Goal: Information Seeking & Learning: Learn about a topic

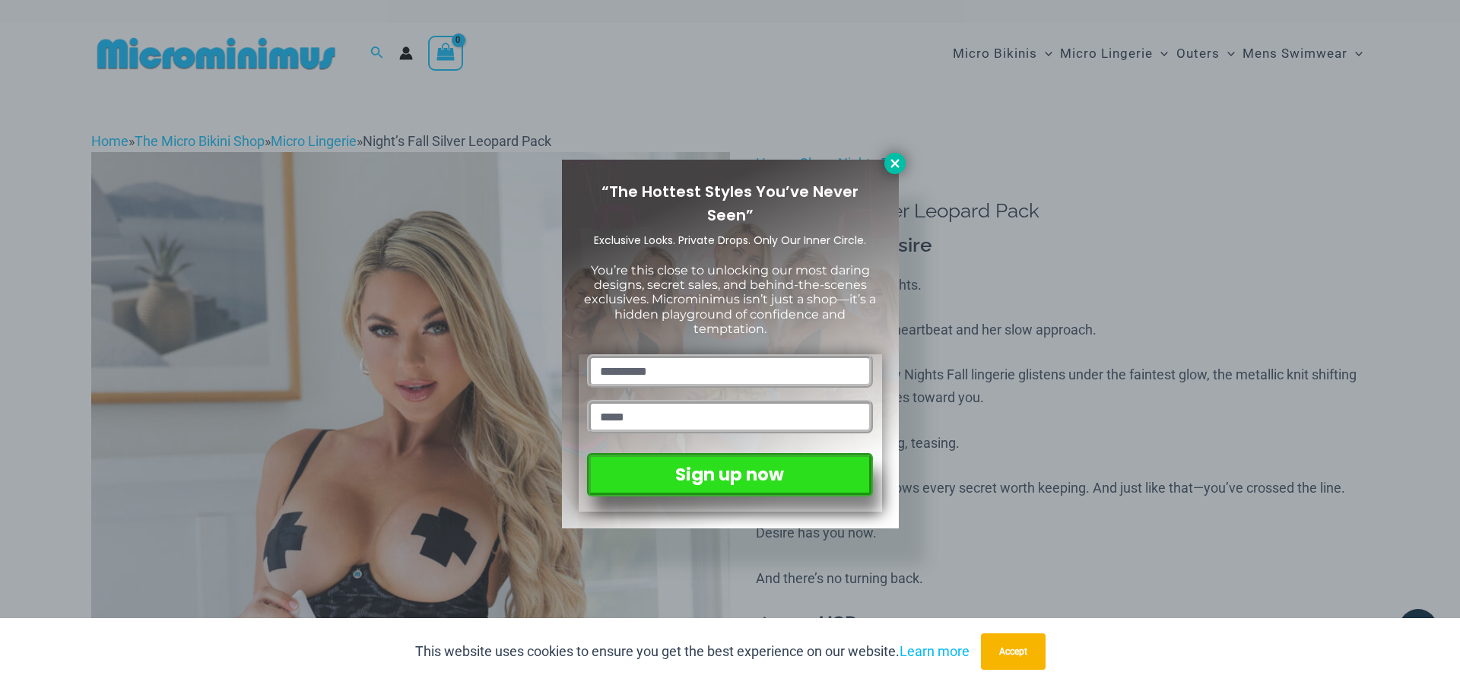
click at [900, 164] on icon at bounding box center [895, 164] width 14 height 14
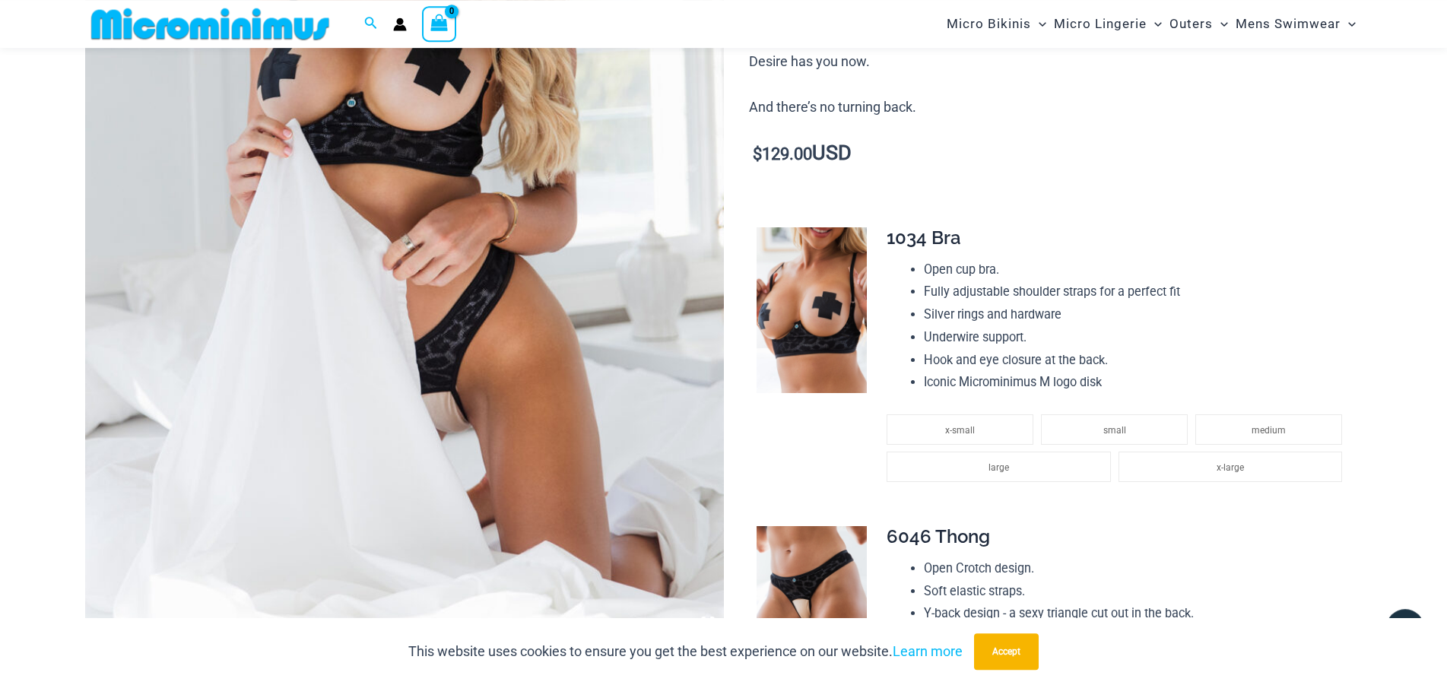
scroll to position [452, 0]
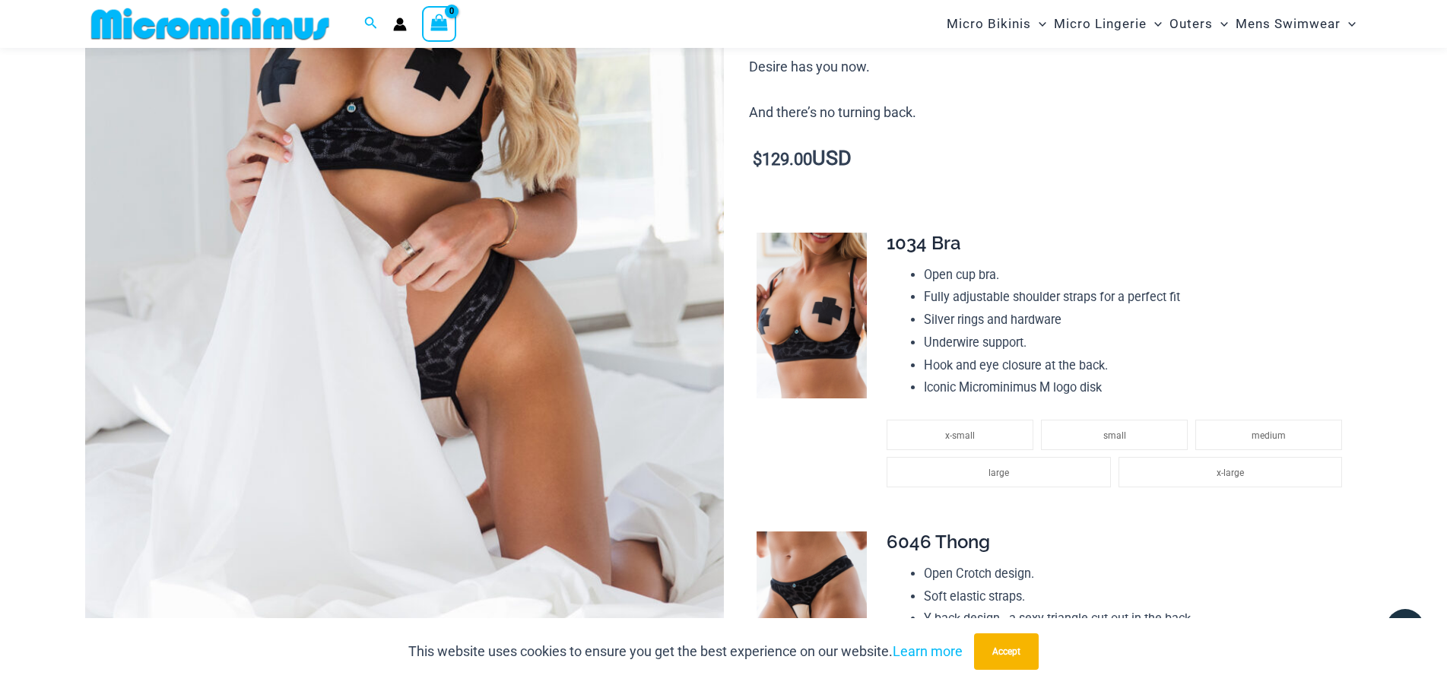
click at [515, 295] on img at bounding box center [404, 165] width 639 height 958
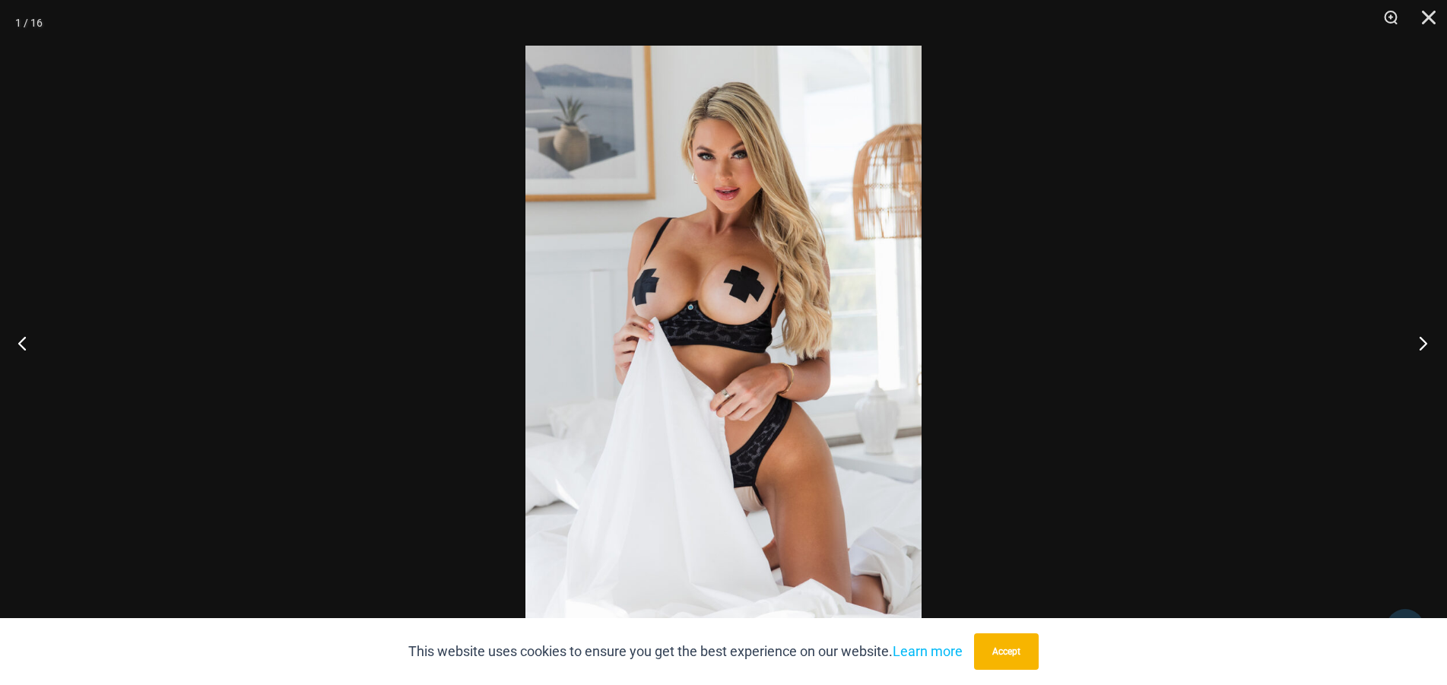
click at [1429, 351] on button "Next" at bounding box center [1418, 343] width 57 height 76
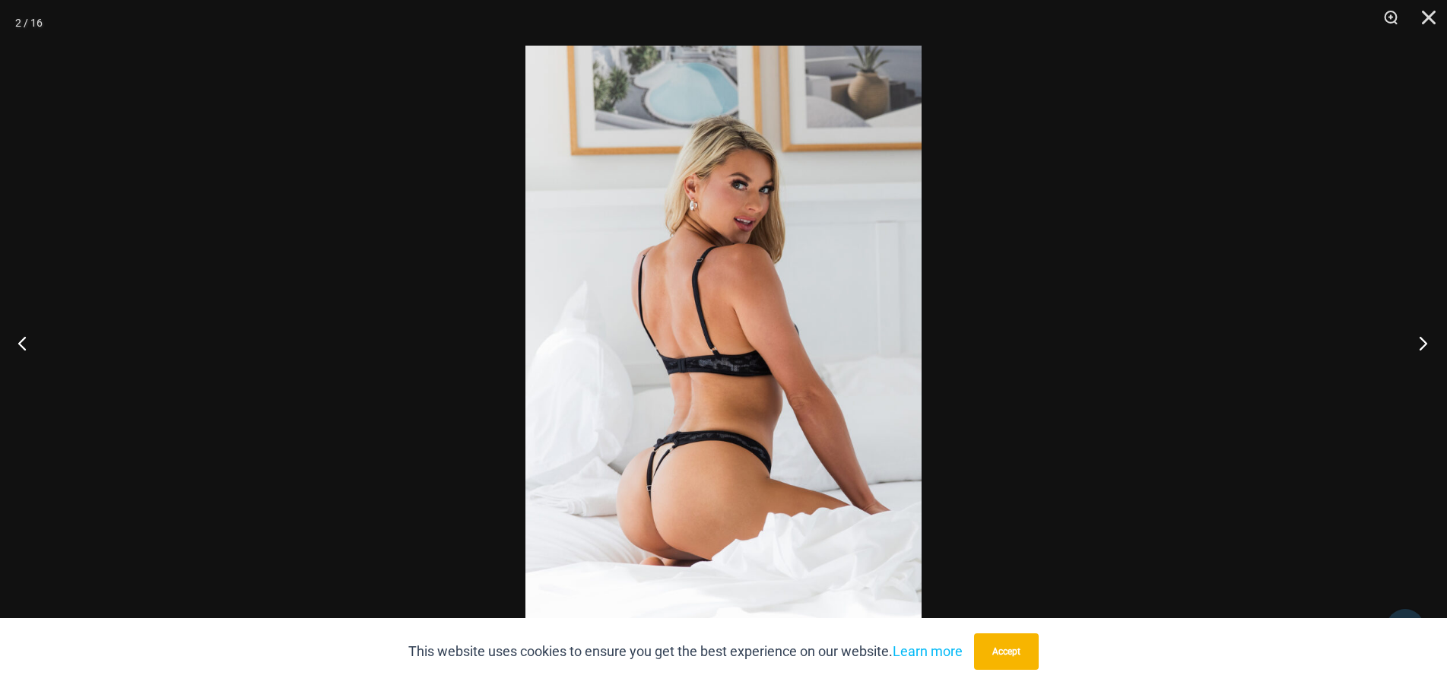
click at [1429, 351] on button "Next" at bounding box center [1418, 343] width 57 height 76
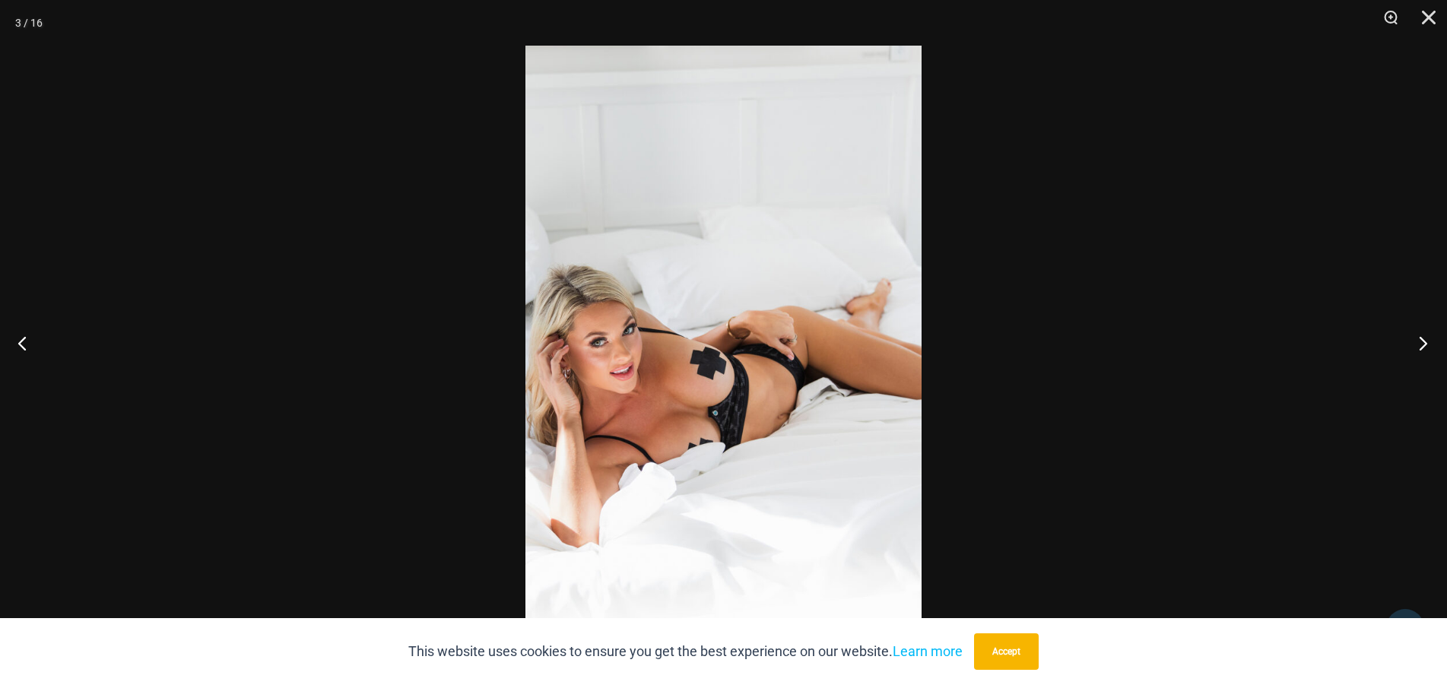
click at [1429, 351] on button "Next" at bounding box center [1418, 343] width 57 height 76
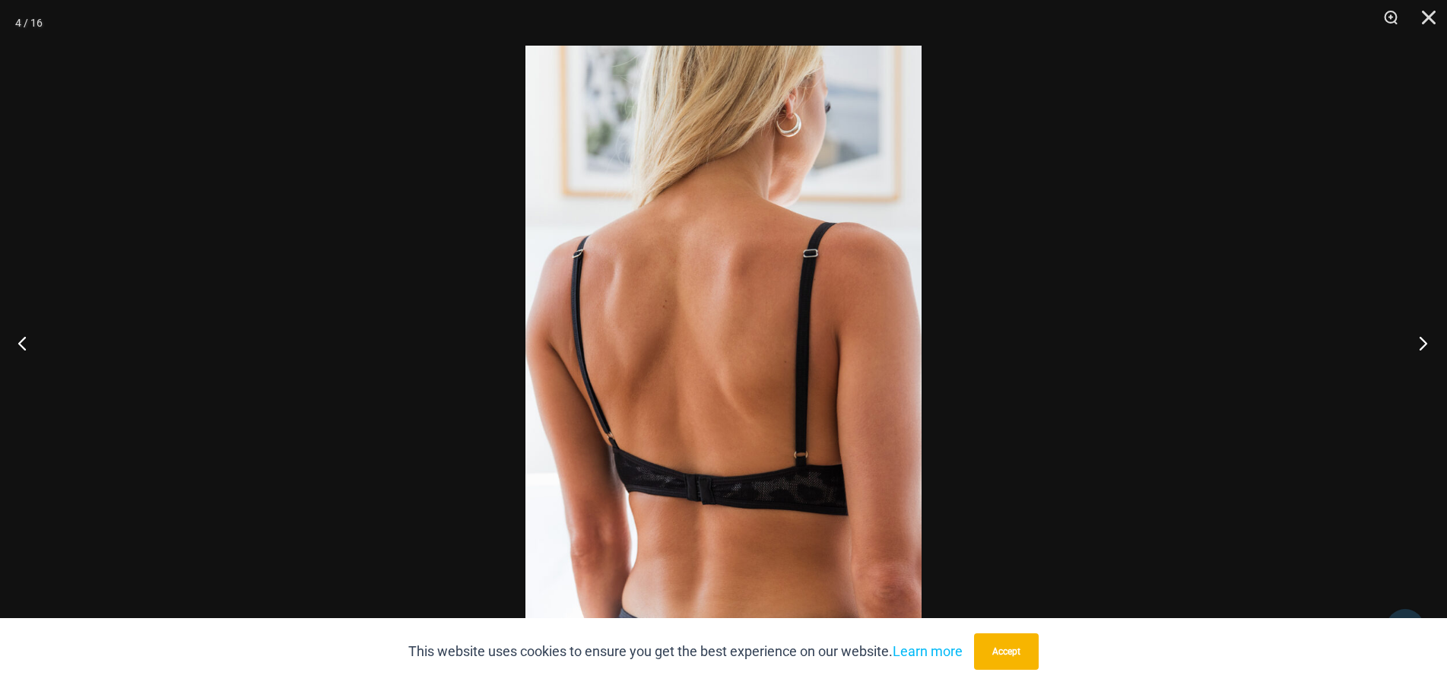
click at [1429, 351] on button "Next" at bounding box center [1418, 343] width 57 height 76
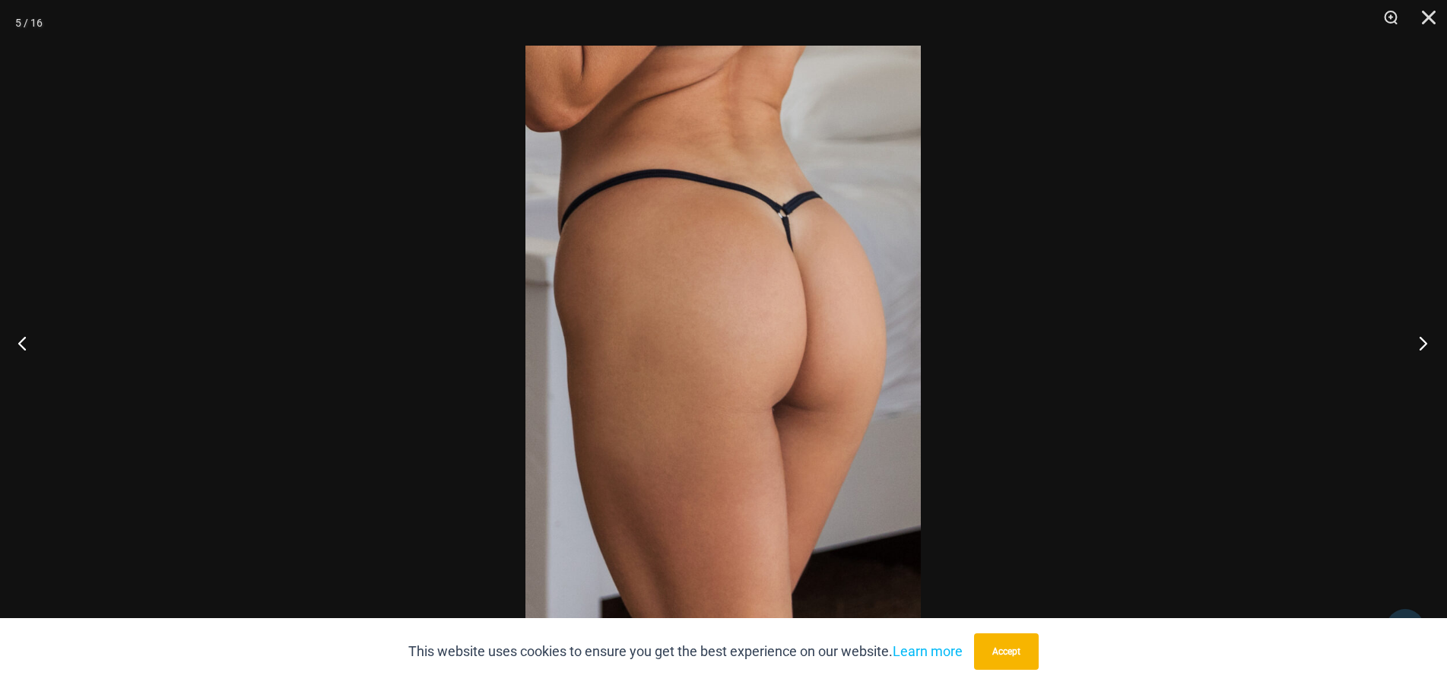
click at [1429, 351] on button "Next" at bounding box center [1418, 343] width 57 height 76
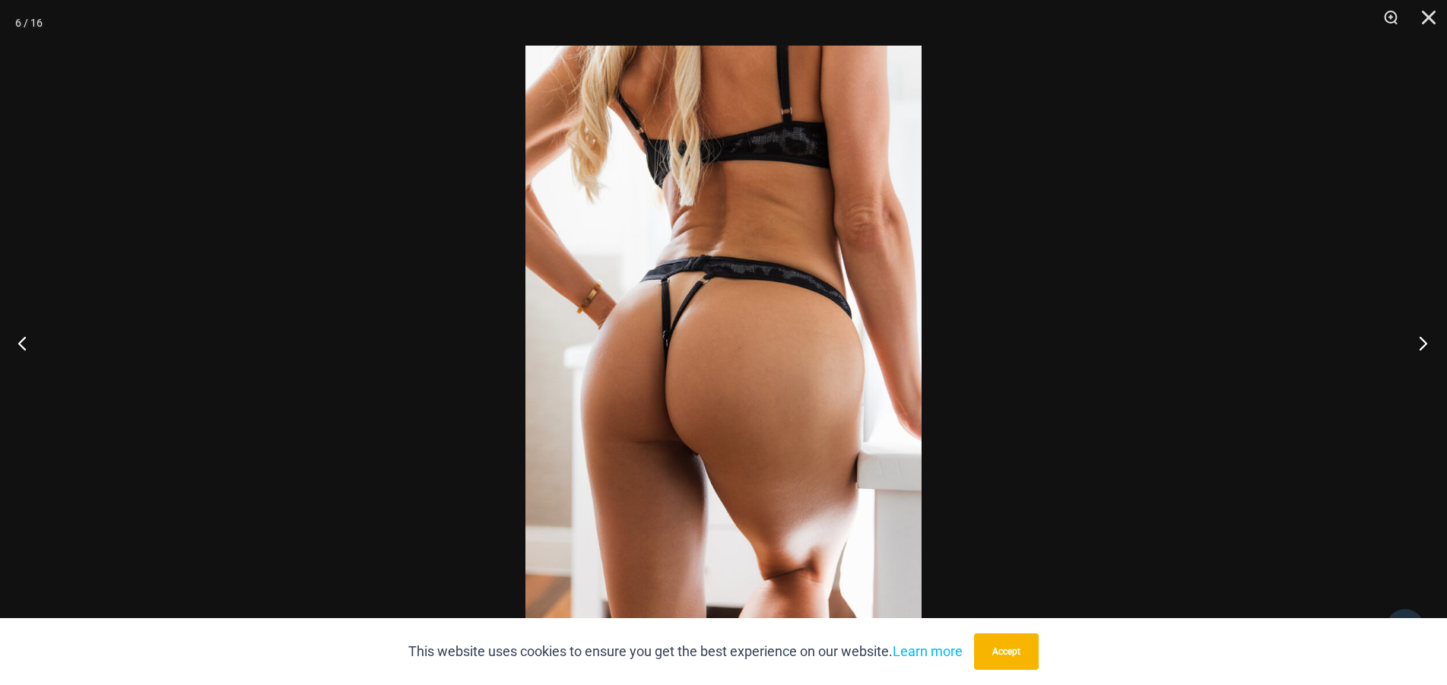
click at [1429, 351] on button "Next" at bounding box center [1418, 343] width 57 height 76
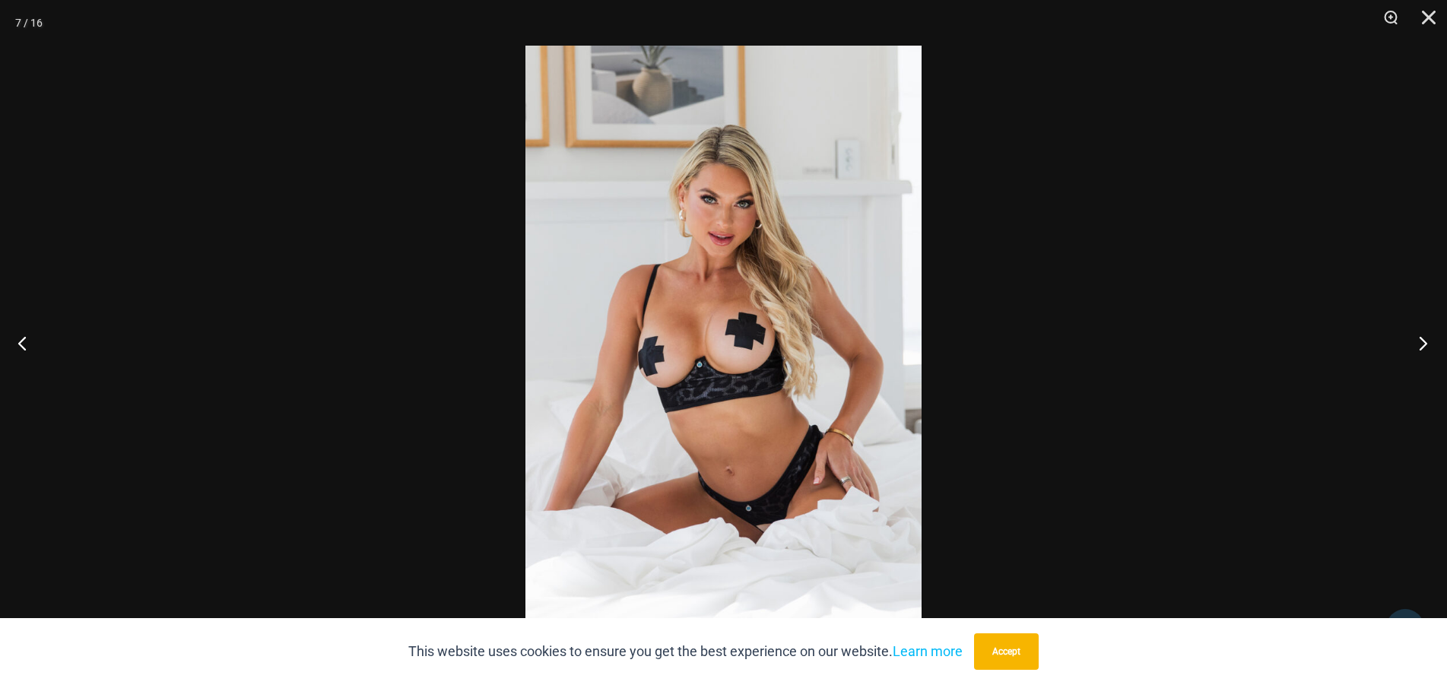
click at [1429, 351] on button "Next" at bounding box center [1418, 343] width 57 height 76
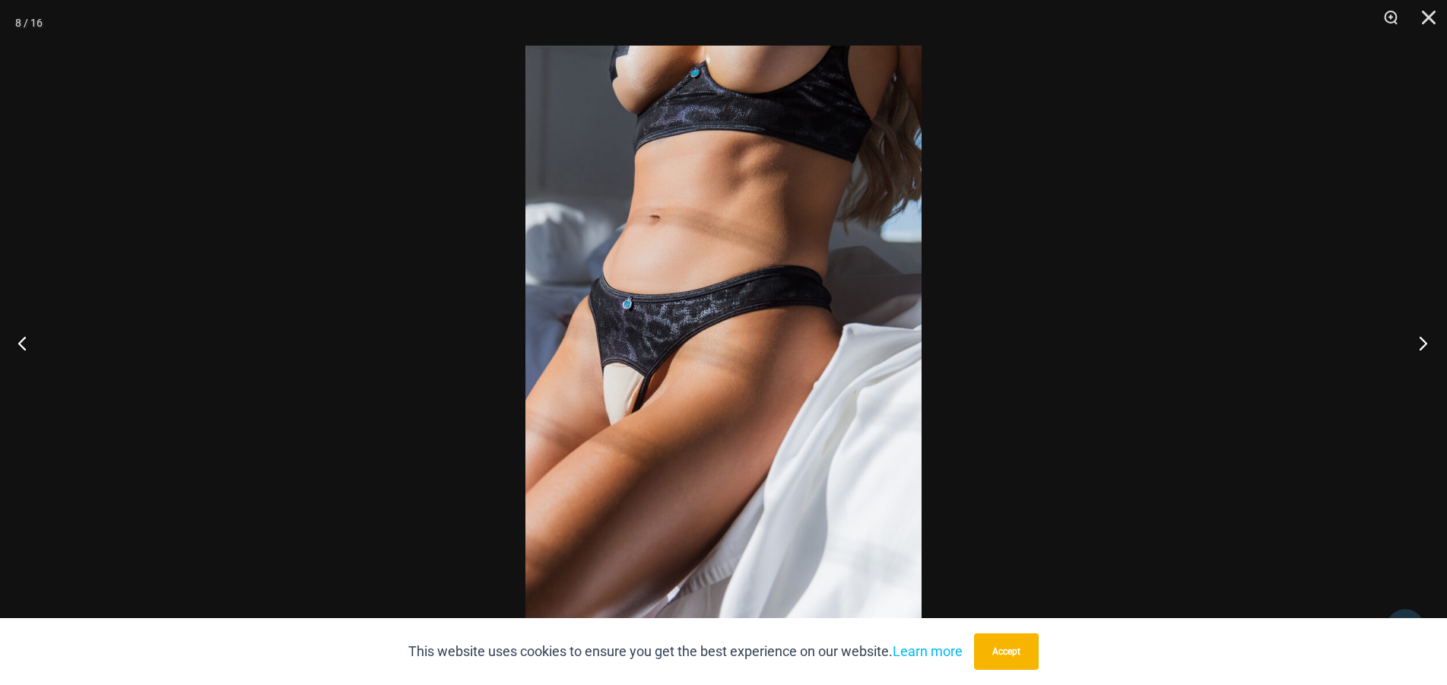
click at [1429, 351] on button "Next" at bounding box center [1418, 343] width 57 height 76
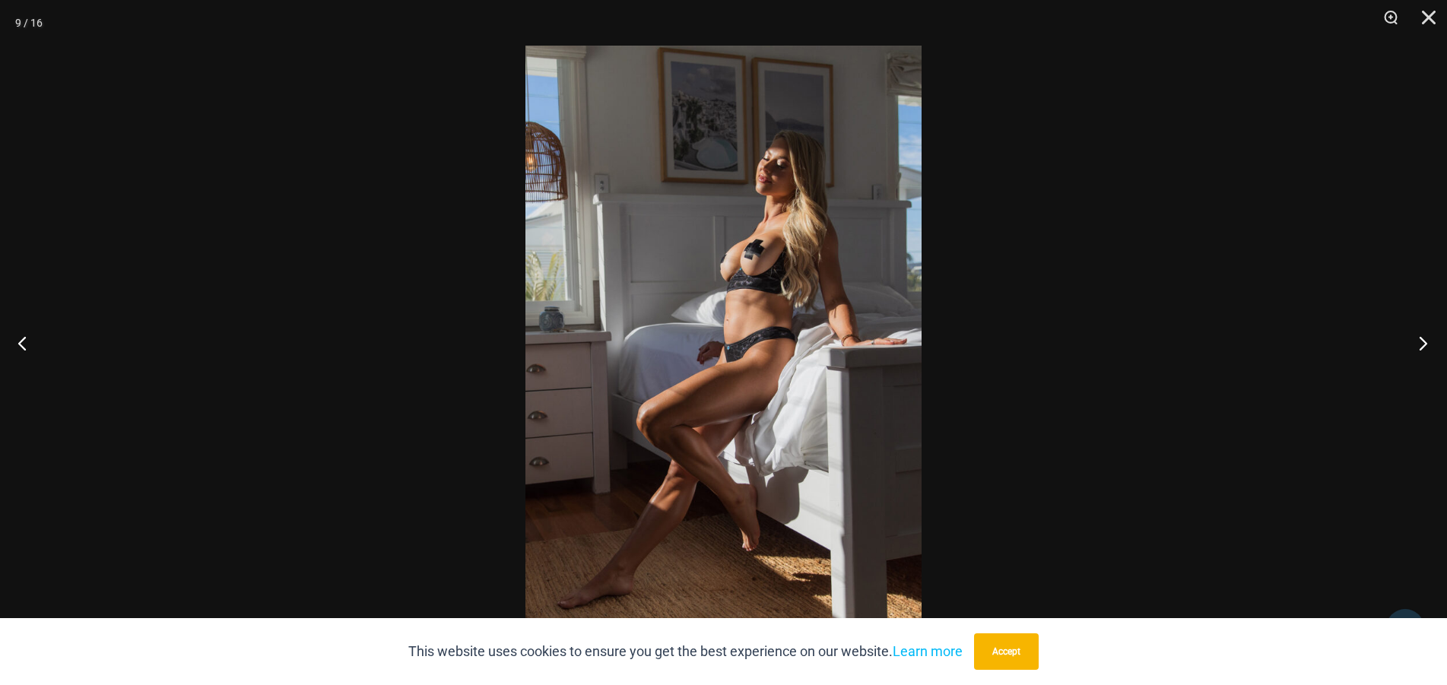
click at [1429, 351] on button "Next" at bounding box center [1418, 343] width 57 height 76
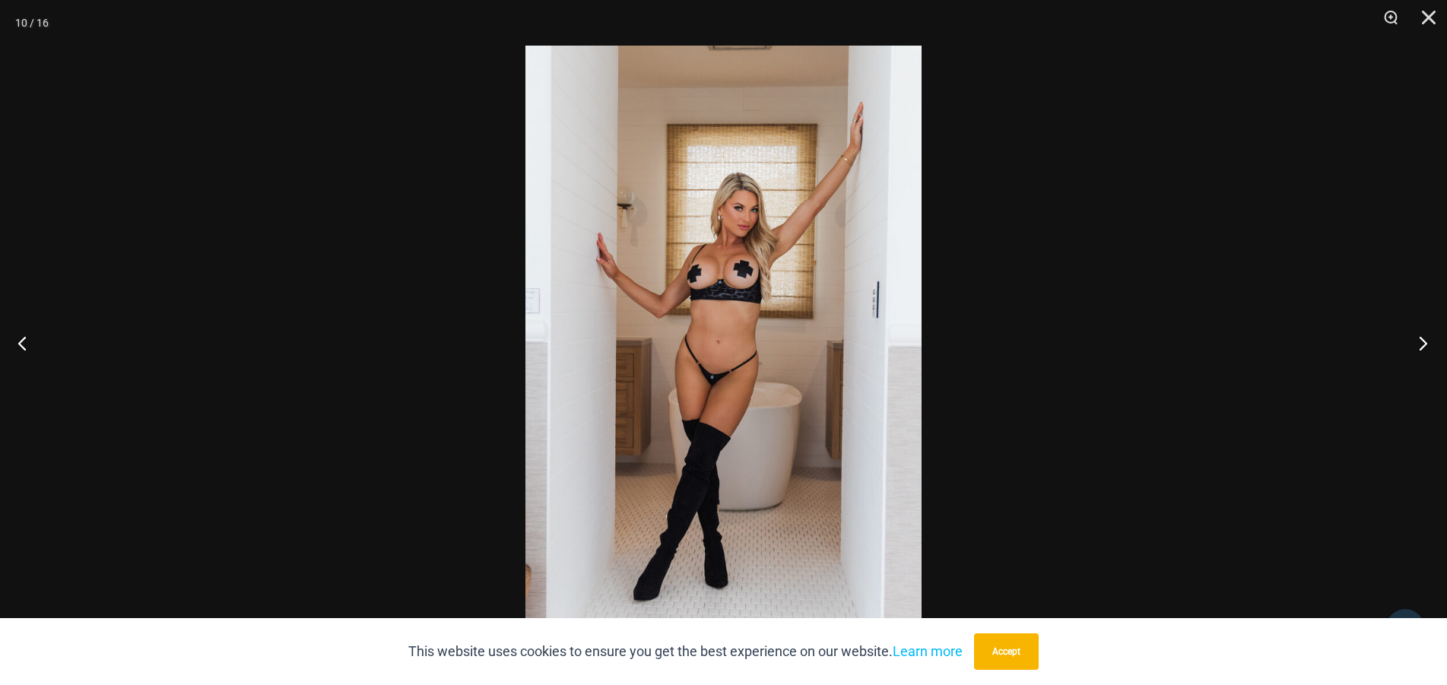
click at [1429, 351] on button "Next" at bounding box center [1418, 343] width 57 height 76
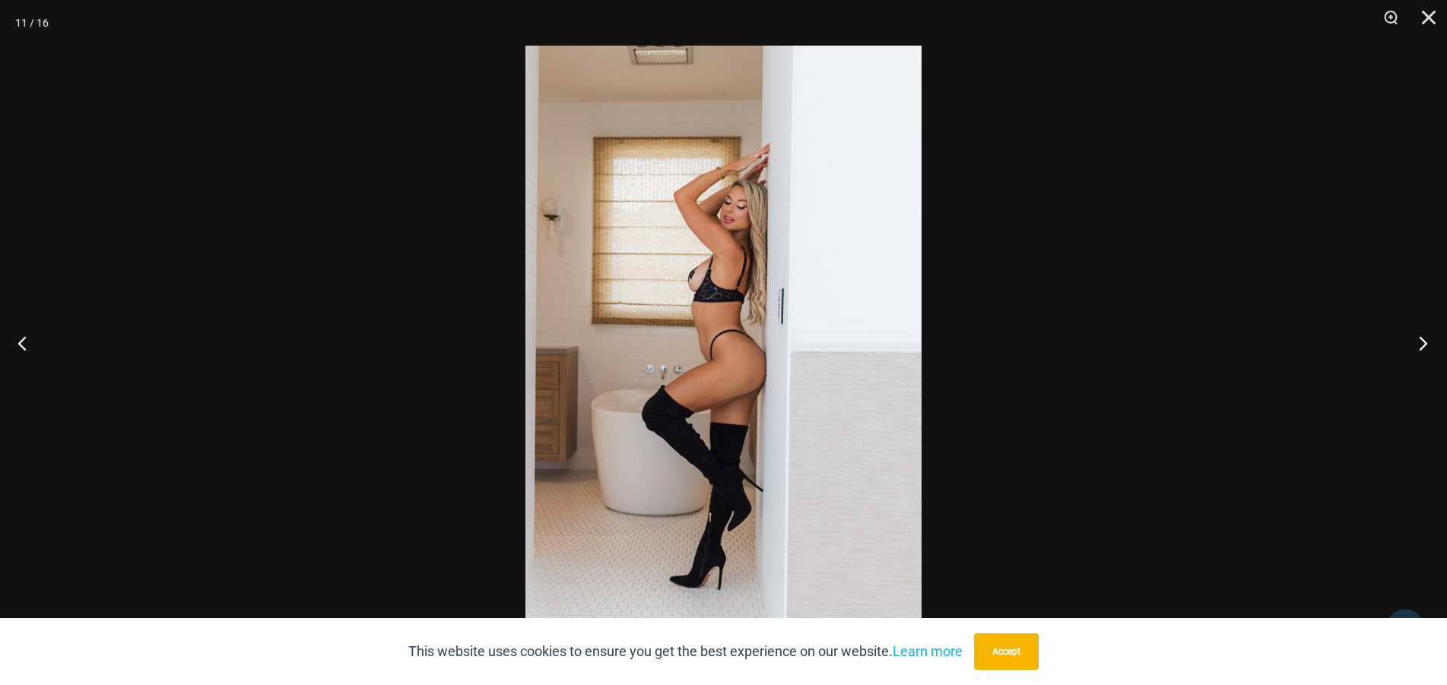
click at [1429, 351] on button "Next" at bounding box center [1418, 343] width 57 height 76
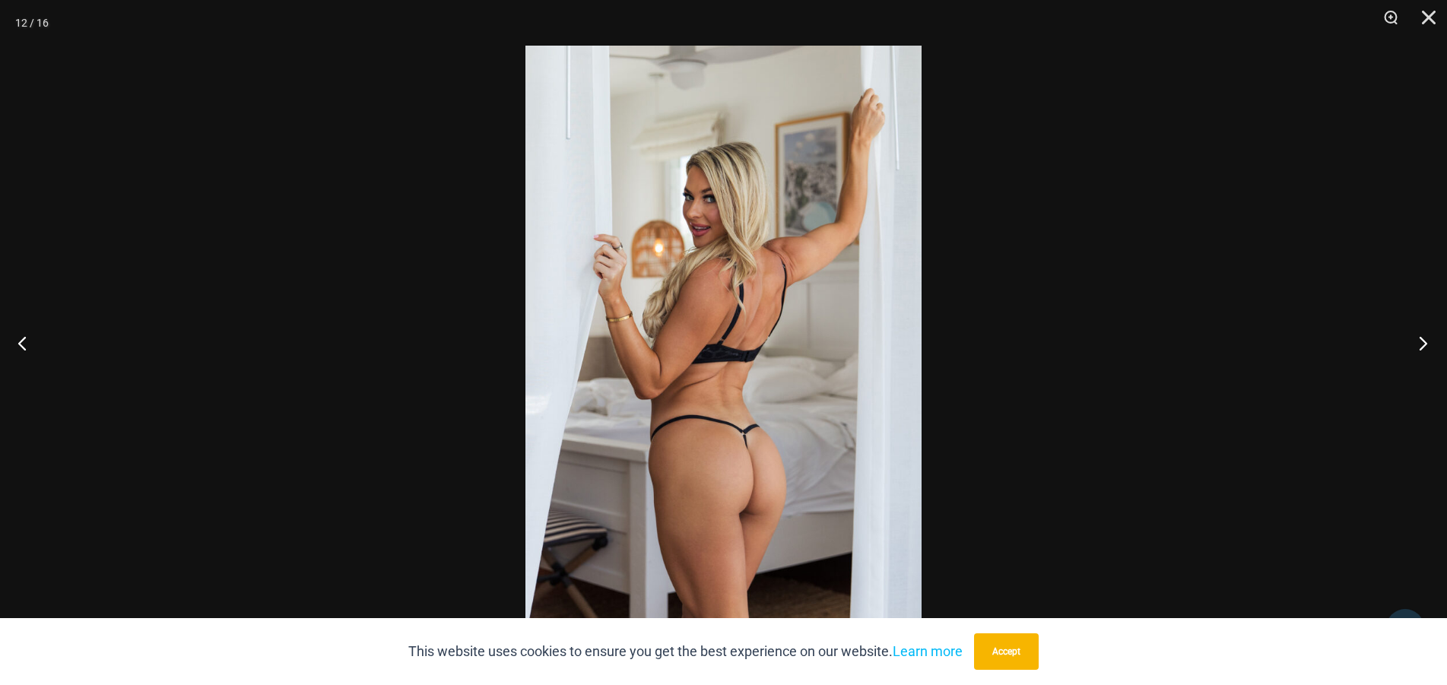
click at [1429, 351] on button "Next" at bounding box center [1418, 343] width 57 height 76
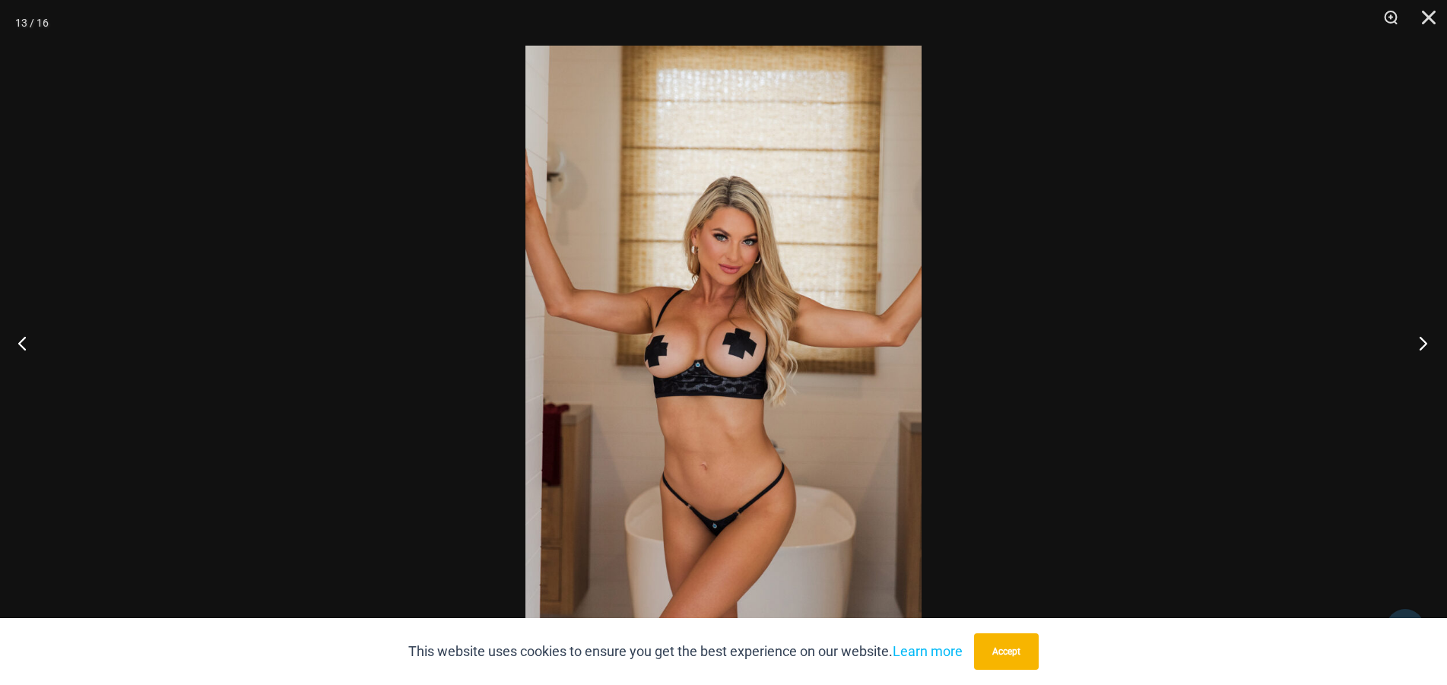
click at [1429, 351] on button "Next" at bounding box center [1418, 343] width 57 height 76
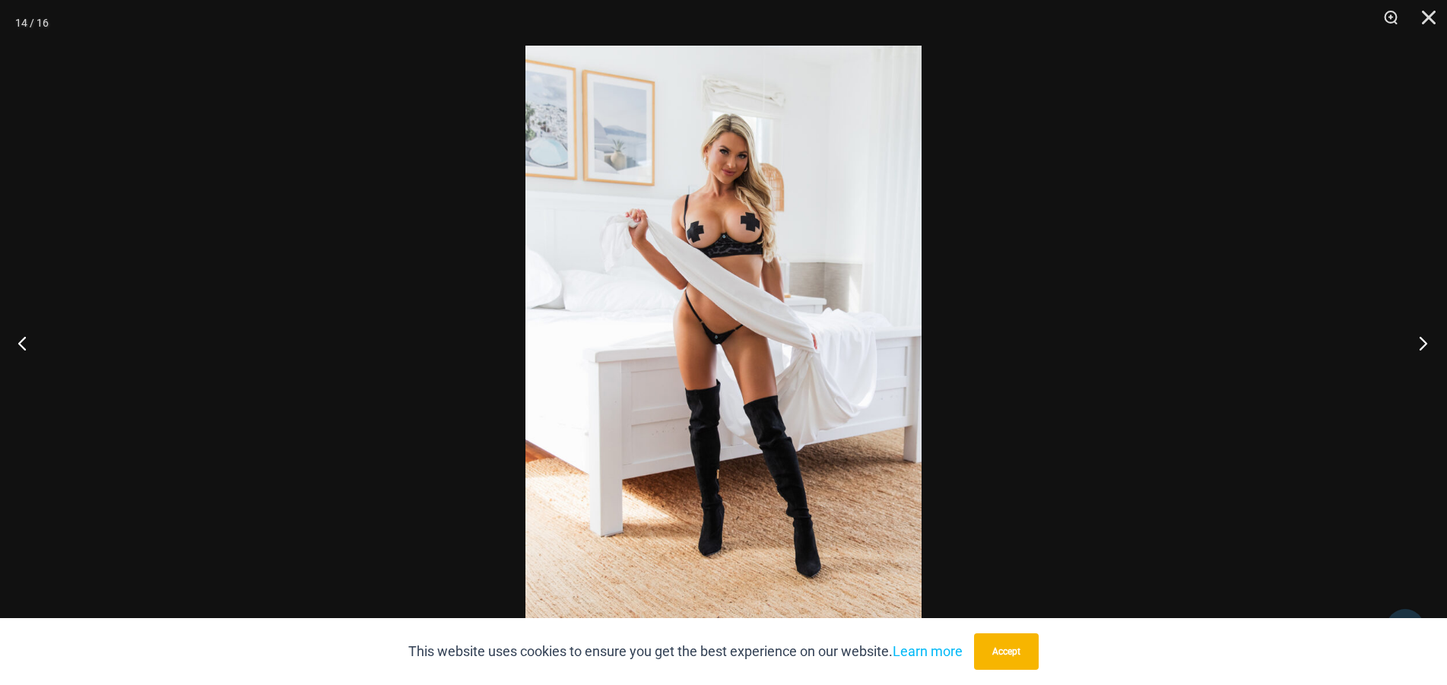
click at [1429, 351] on button "Next" at bounding box center [1418, 343] width 57 height 76
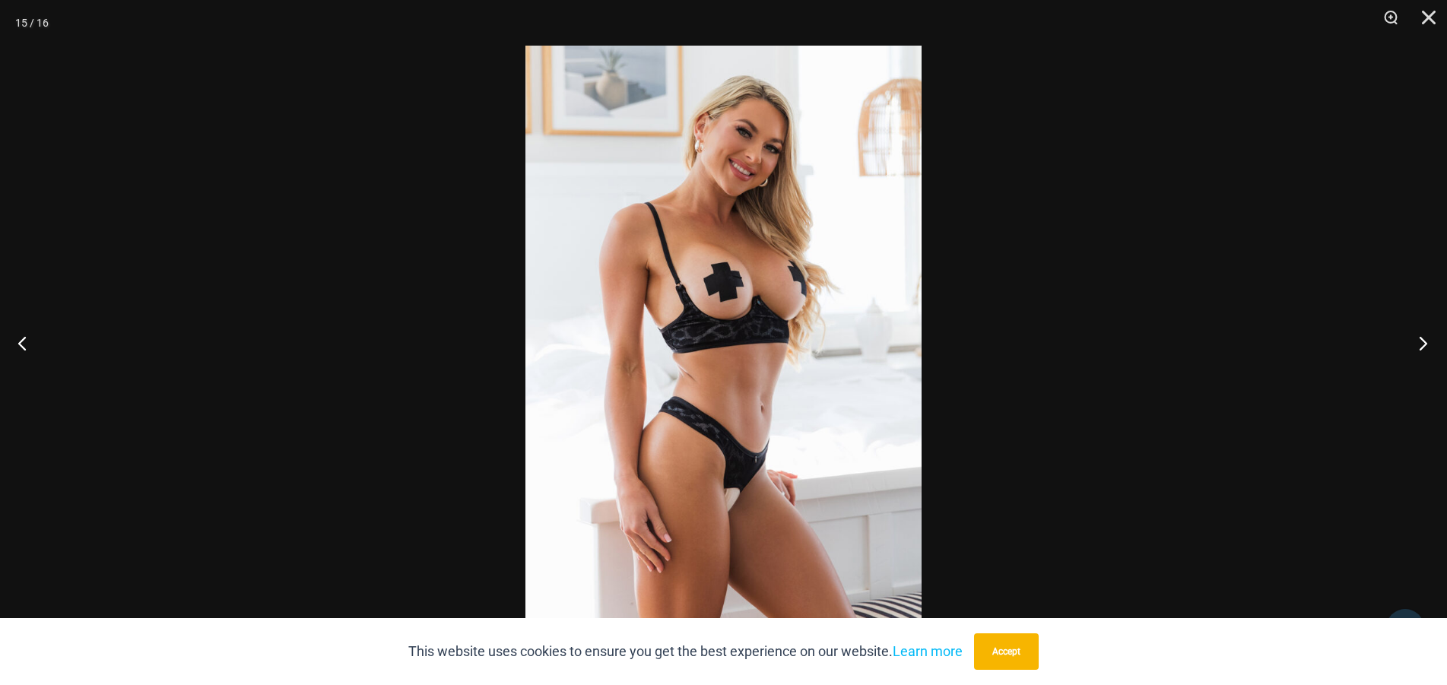
click at [1429, 351] on button "Next" at bounding box center [1418, 343] width 57 height 76
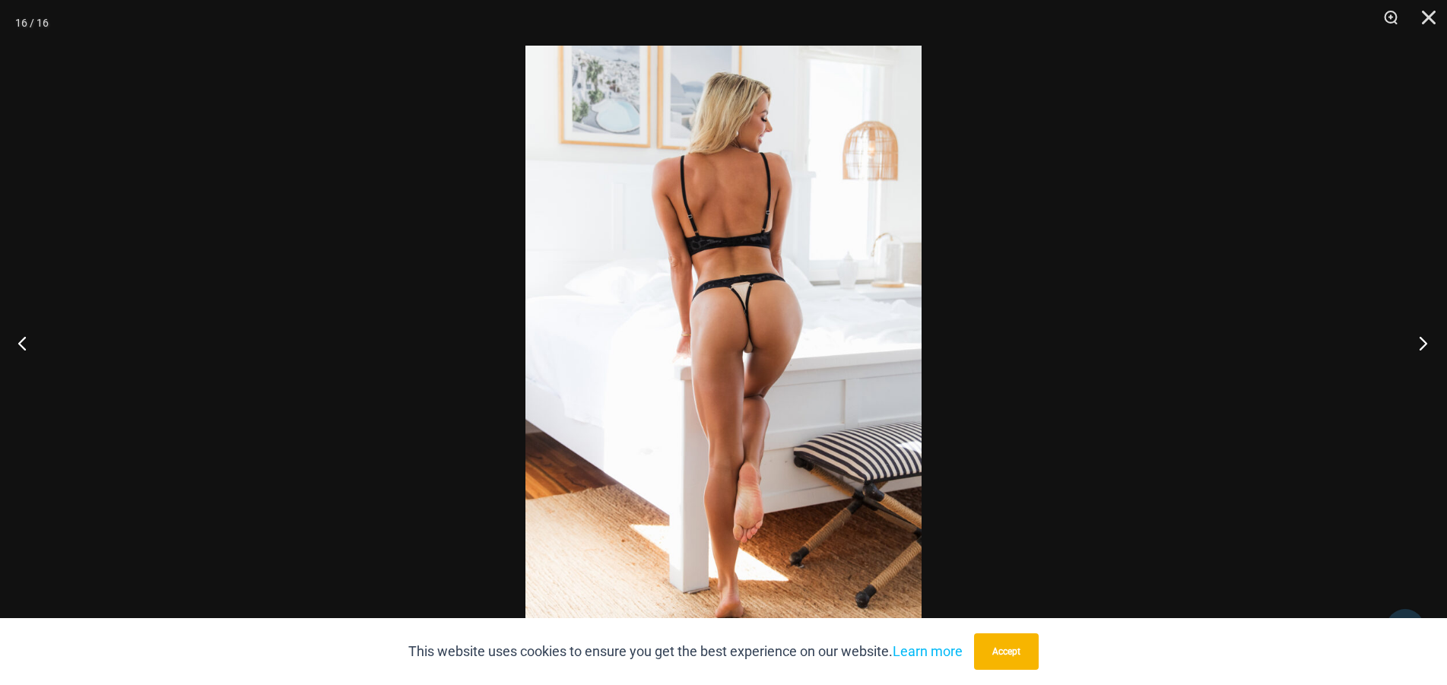
click at [1429, 351] on button "Next" at bounding box center [1418, 343] width 57 height 76
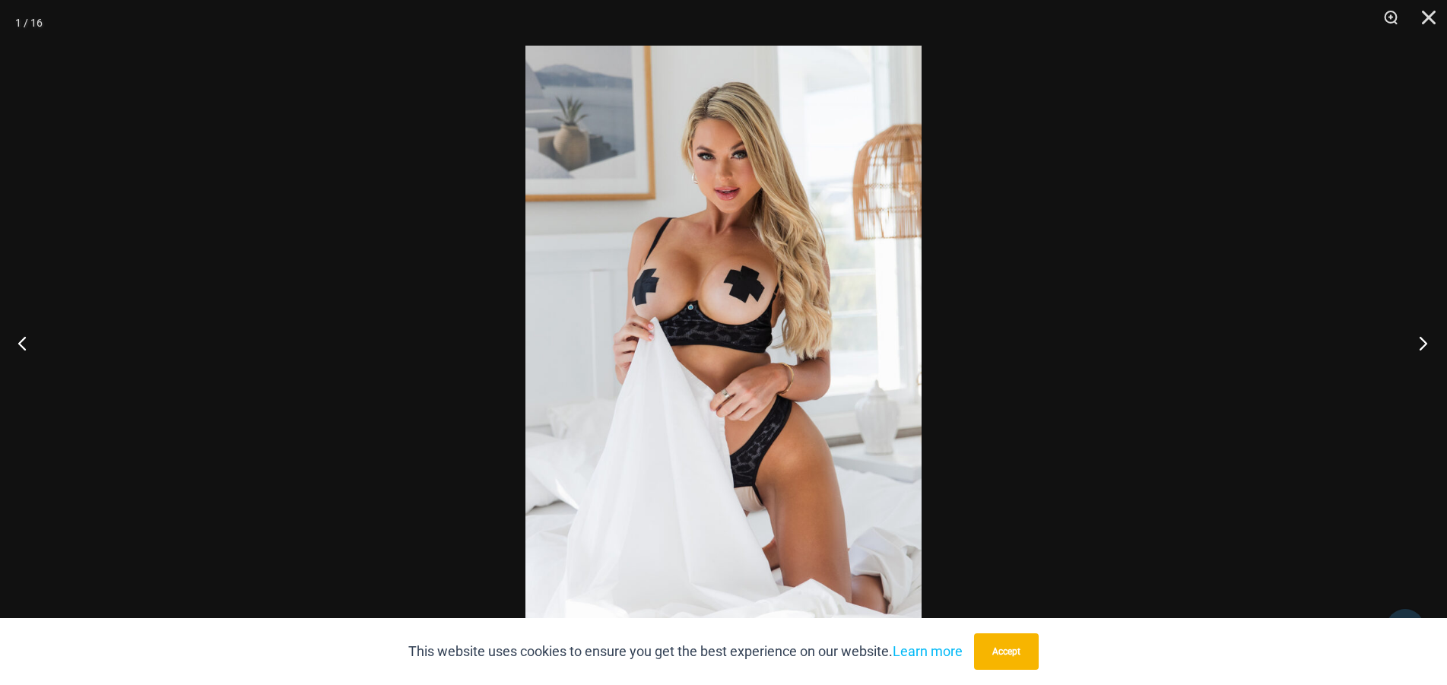
click at [1429, 351] on button "Next" at bounding box center [1418, 343] width 57 height 76
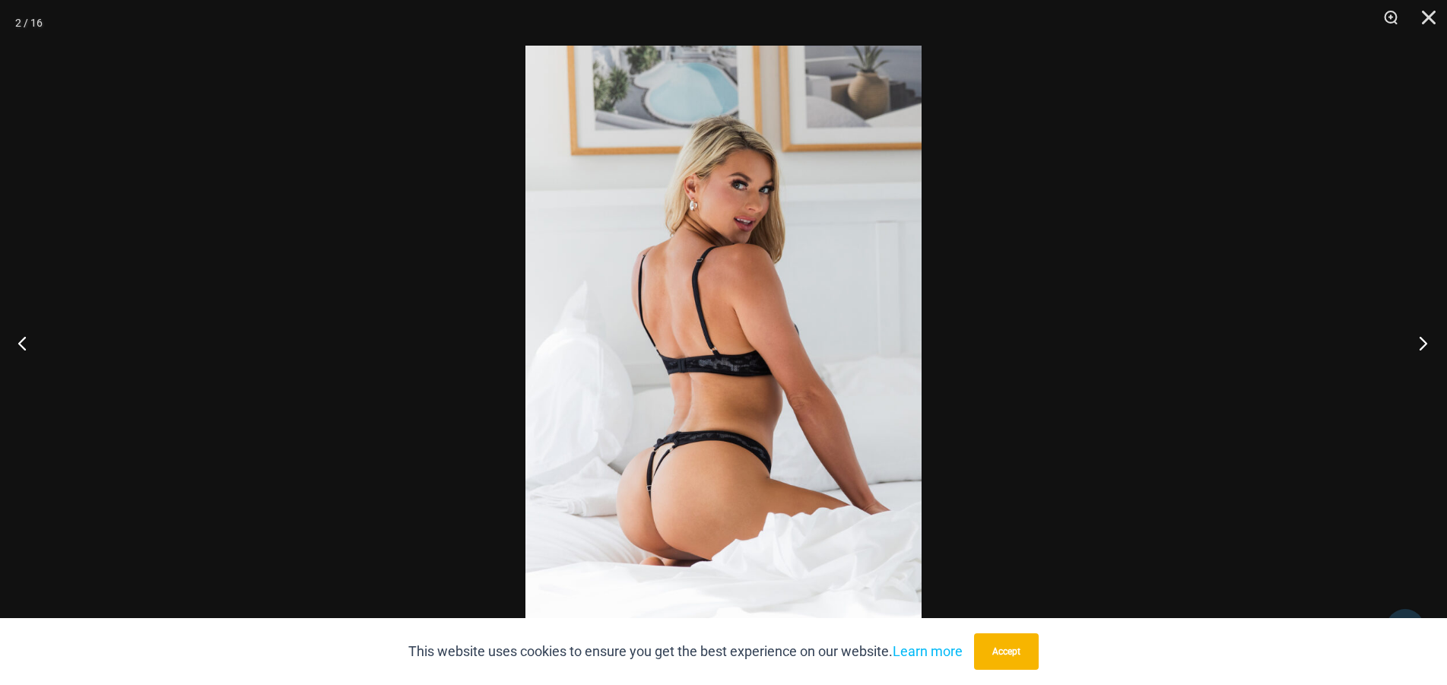
click at [1429, 351] on button "Next" at bounding box center [1418, 343] width 57 height 76
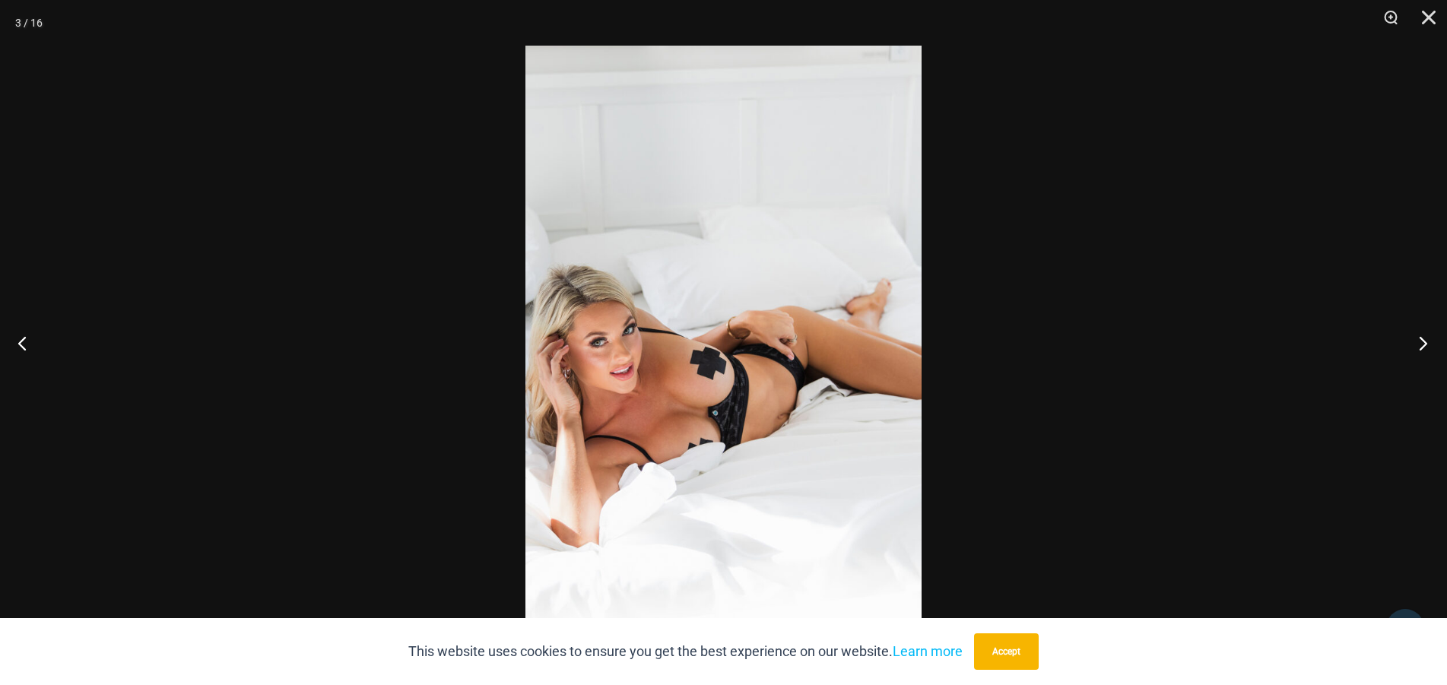
click at [1429, 351] on button "Next" at bounding box center [1418, 343] width 57 height 76
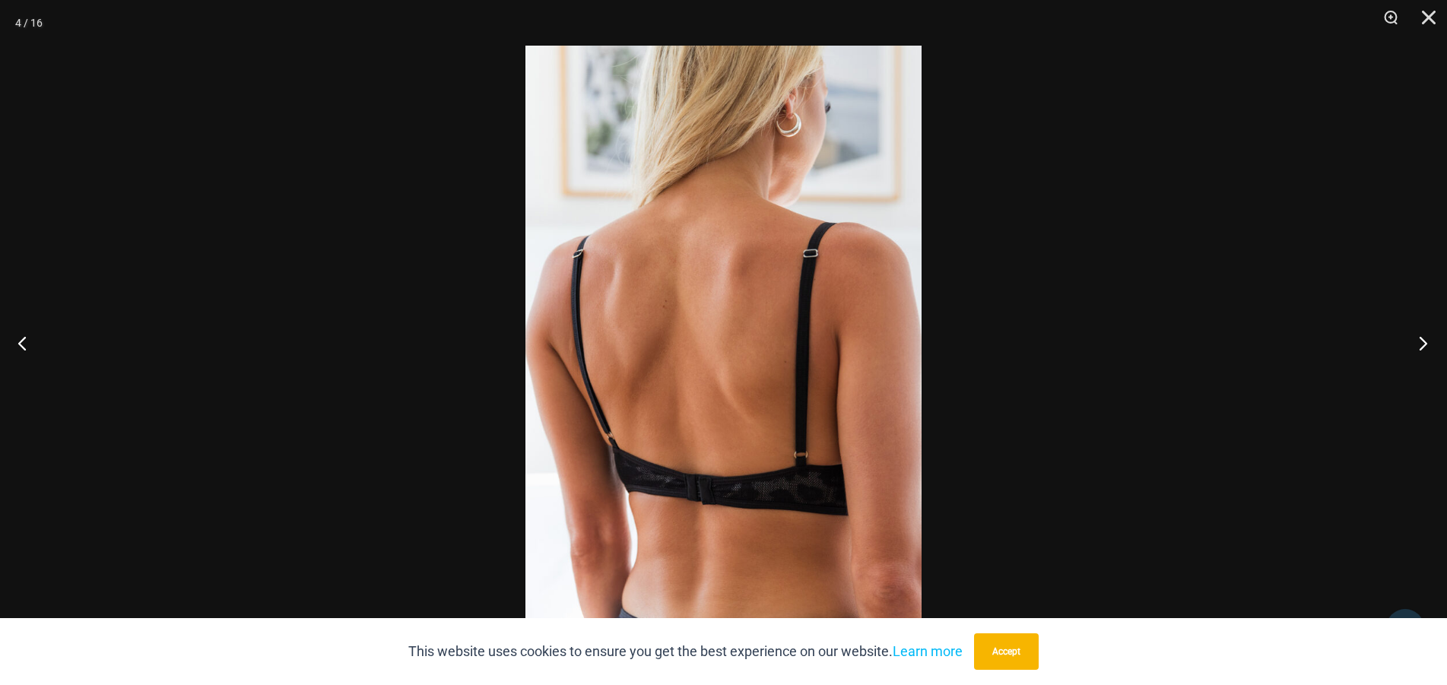
click at [1429, 351] on button "Next" at bounding box center [1418, 343] width 57 height 76
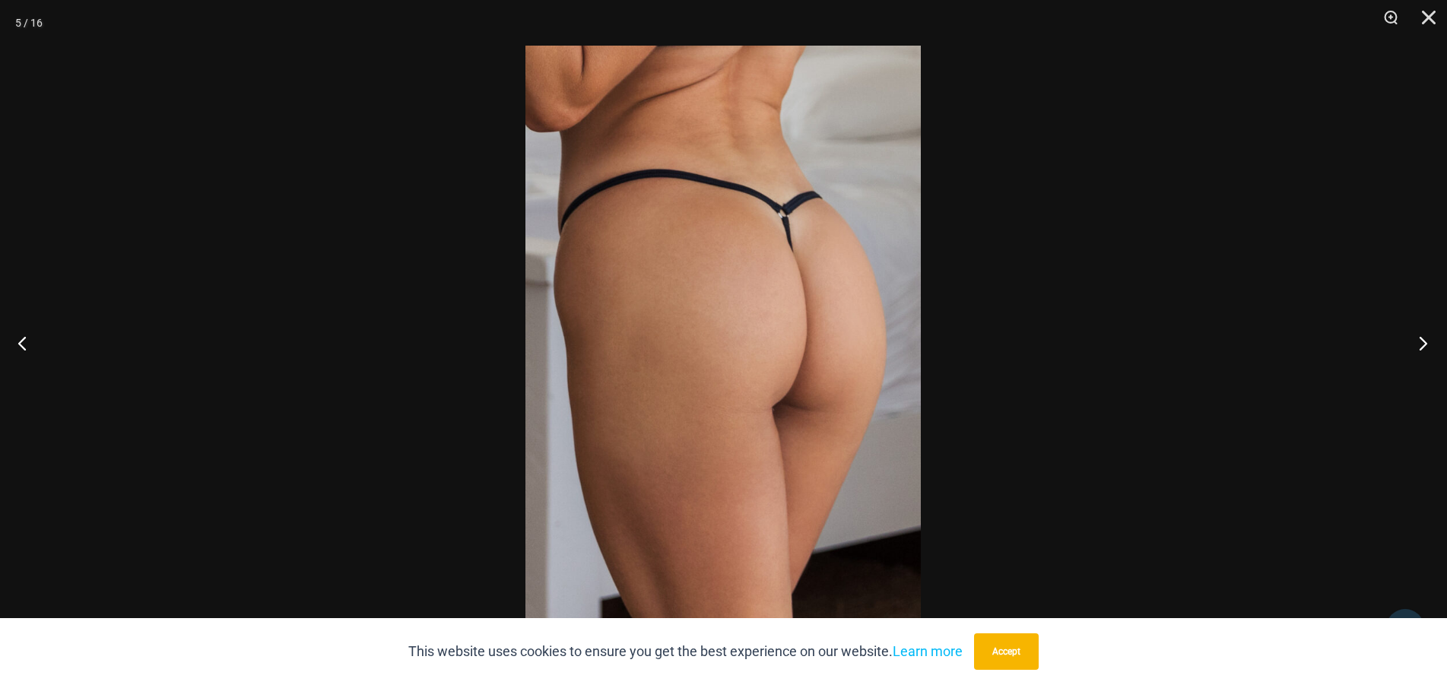
click at [1429, 351] on button "Next" at bounding box center [1418, 343] width 57 height 76
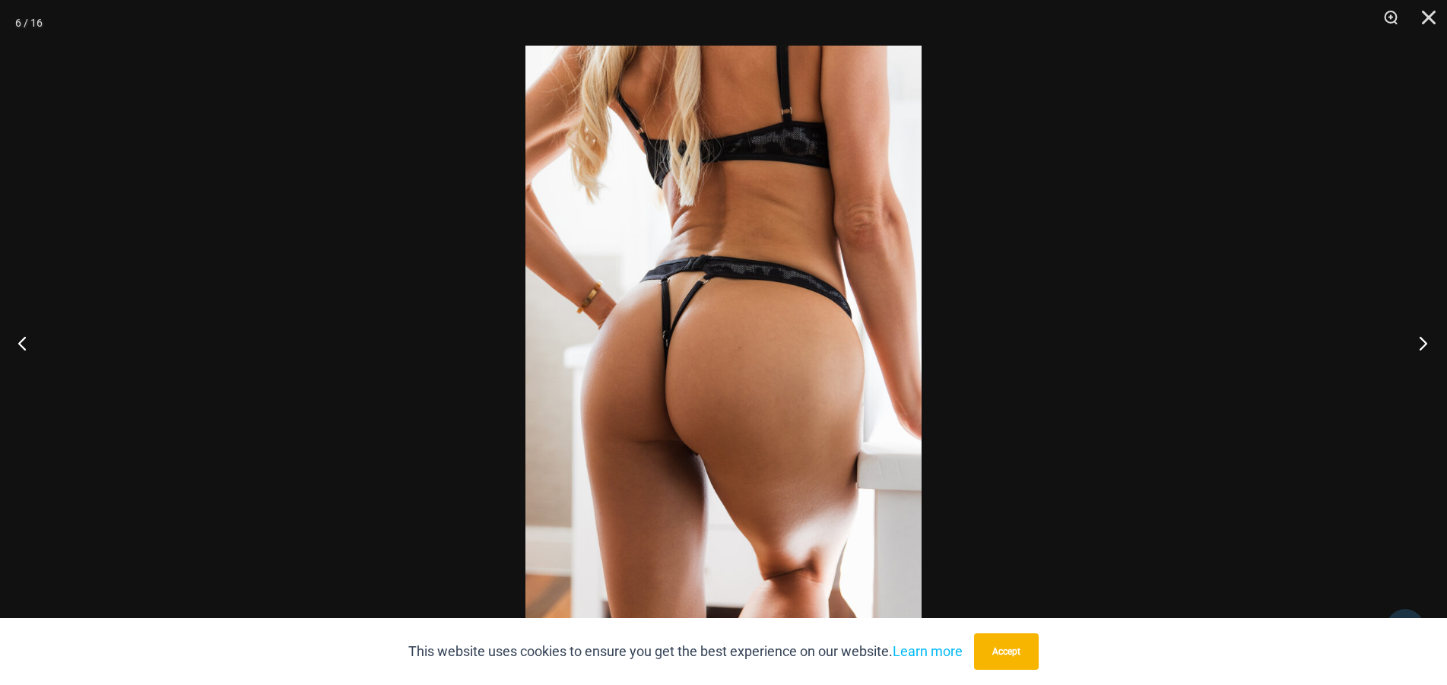
click at [1429, 351] on button "Next" at bounding box center [1418, 343] width 57 height 76
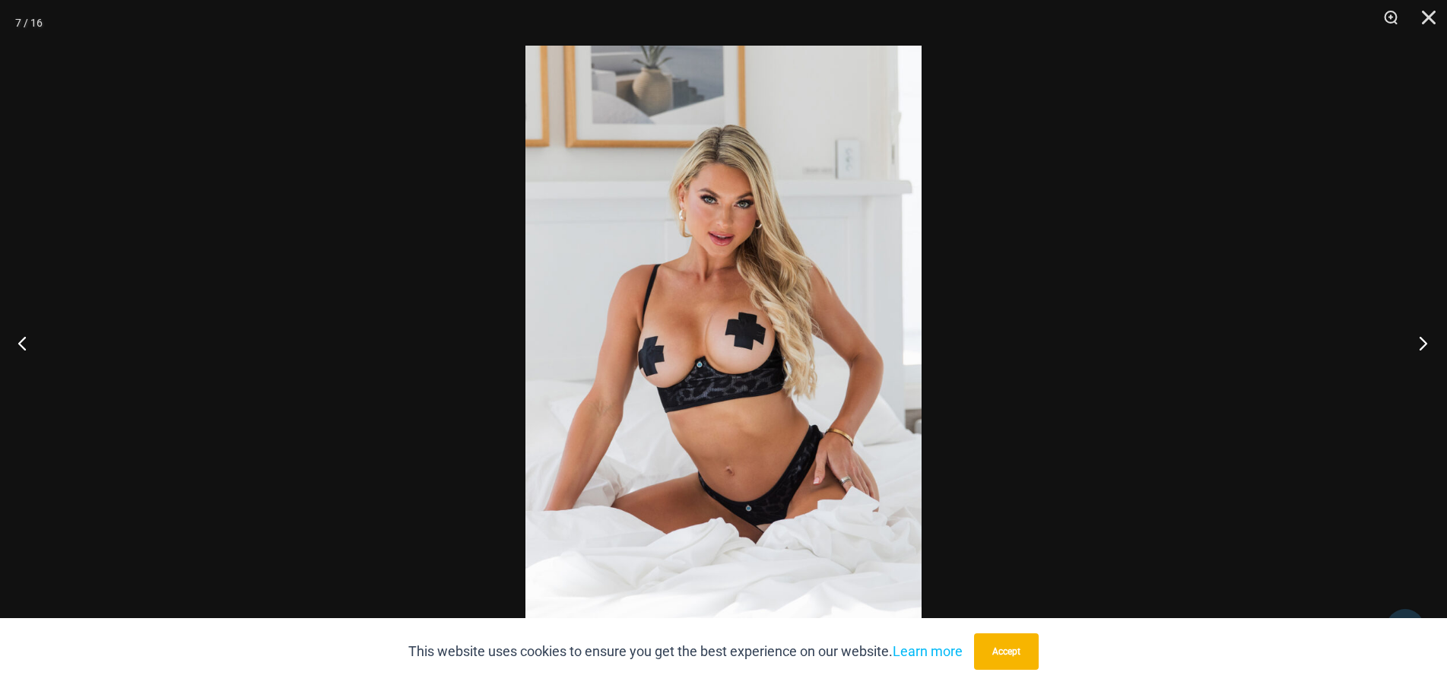
click at [1429, 351] on button "Next" at bounding box center [1418, 343] width 57 height 76
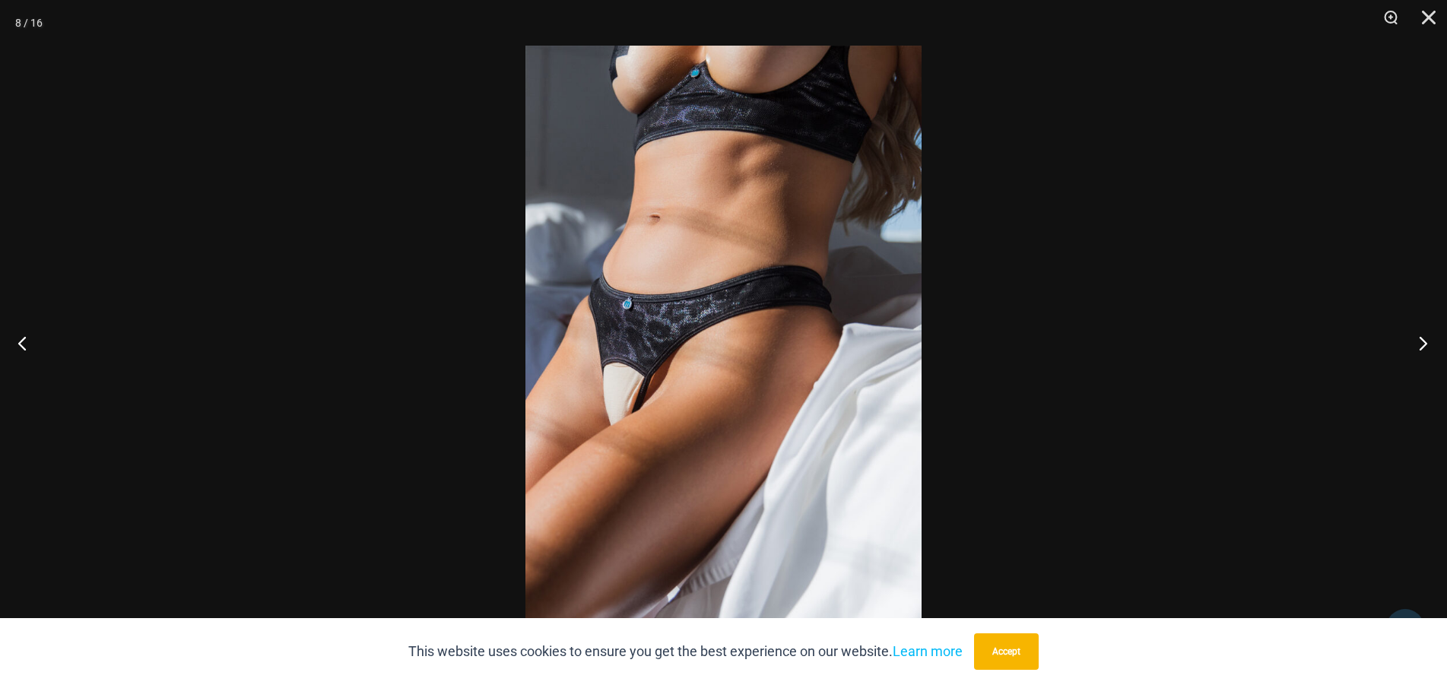
click at [1429, 351] on button "Next" at bounding box center [1418, 343] width 57 height 76
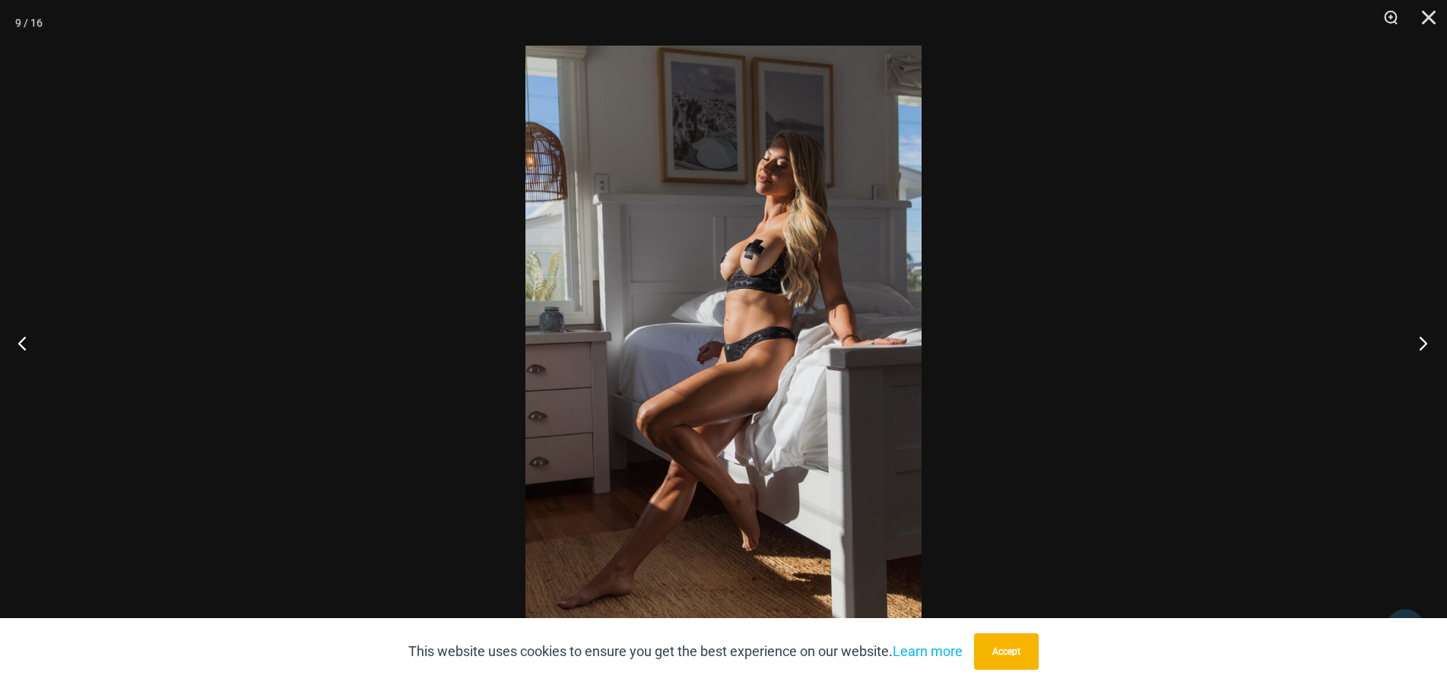
click at [1429, 351] on button "Next" at bounding box center [1418, 343] width 57 height 76
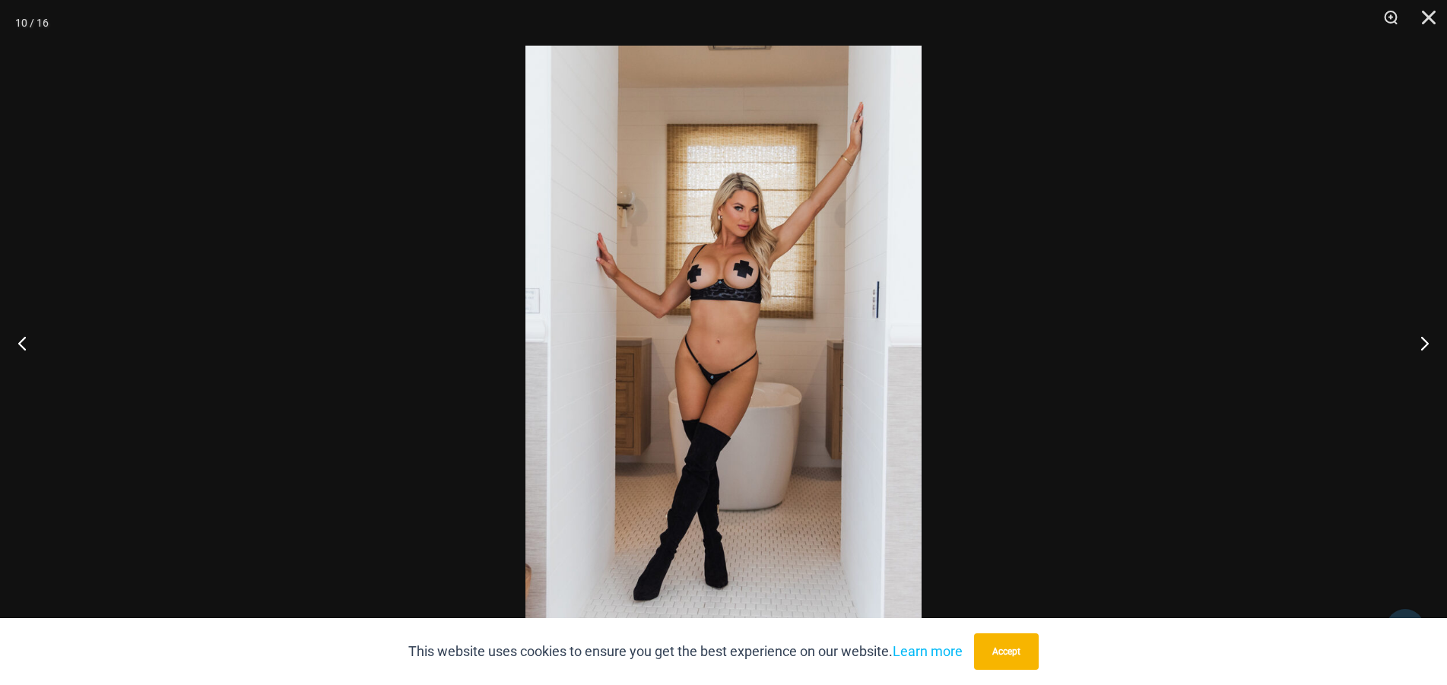
click at [884, 339] on img at bounding box center [724, 343] width 396 height 594
